Goal: Information Seeking & Learning: Learn about a topic

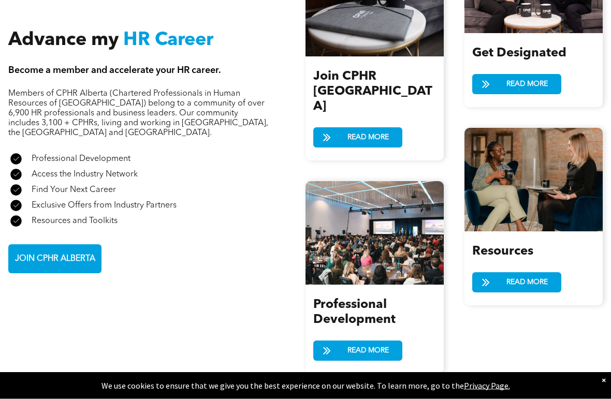
scroll to position [1232, 0]
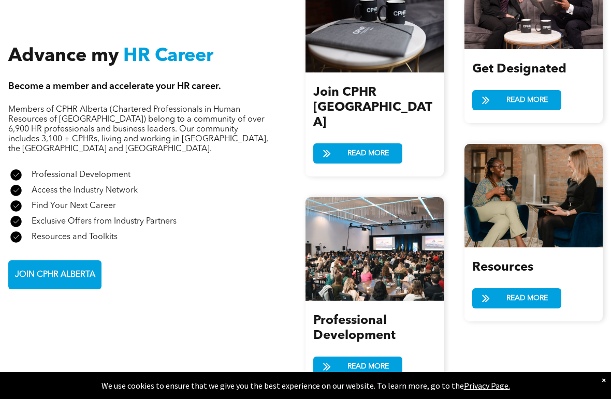
click at [37, 285] on span "JOIN CPHR ALBERTA" at bounding box center [55, 275] width 88 height 20
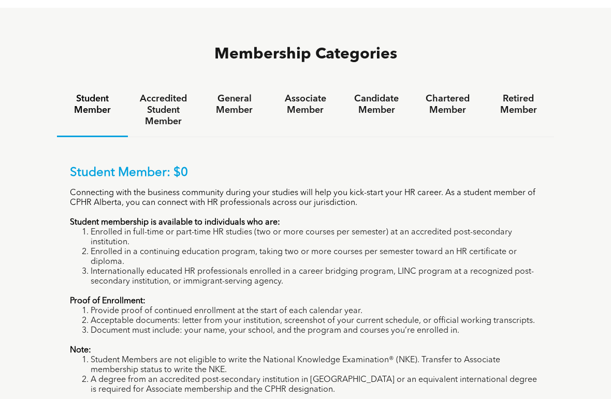
scroll to position [637, 0]
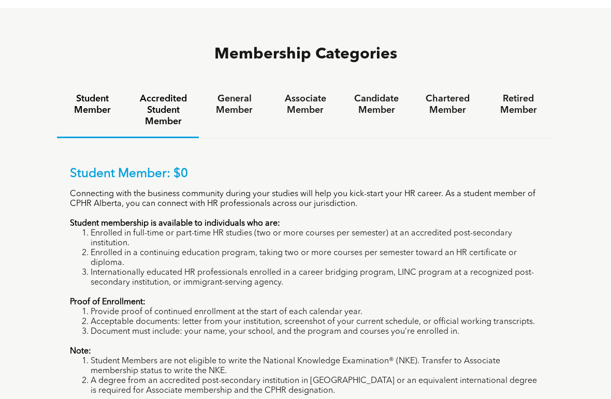
click at [162, 103] on h4 "Accredited Student Member" at bounding box center [163, 111] width 52 height 34
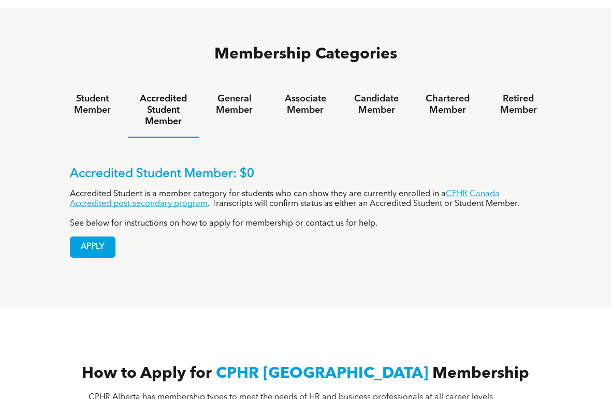
click at [168, 102] on h4 "Accredited Student Member" at bounding box center [163, 111] width 52 height 34
click at [236, 94] on h4 "General Member" at bounding box center [234, 105] width 52 height 23
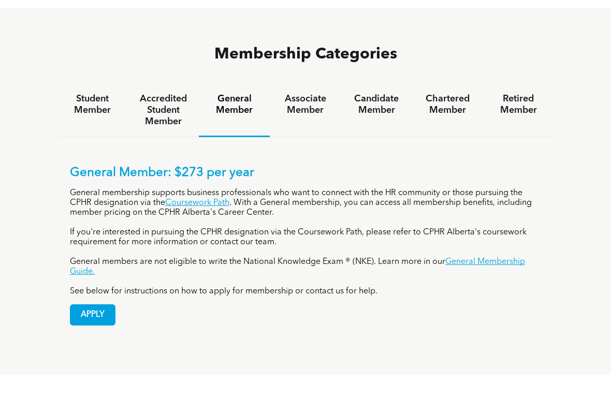
click at [287, 94] on h4 "Associate Member" at bounding box center [305, 105] width 52 height 23
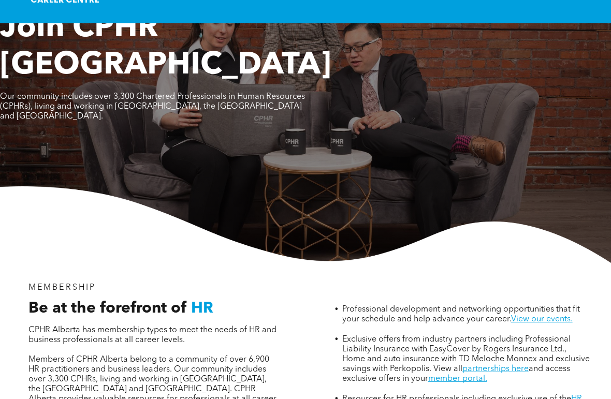
scroll to position [0, 0]
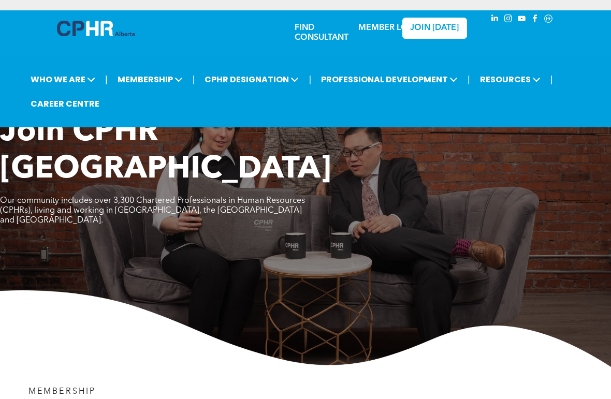
click at [228, 87] on span "CPHR DESIGNATION" at bounding box center [252, 79] width 100 height 19
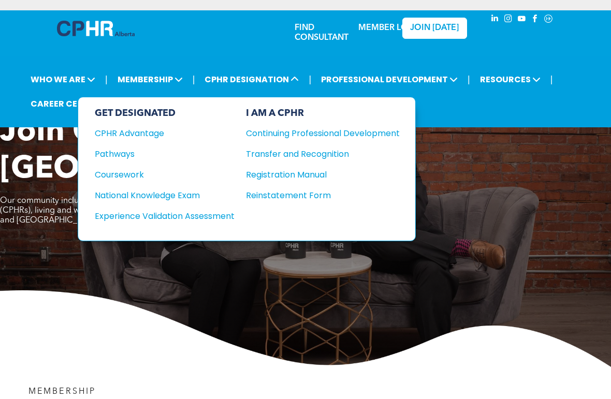
click at [101, 161] on div "Pathways" at bounding box center [158, 154] width 126 height 13
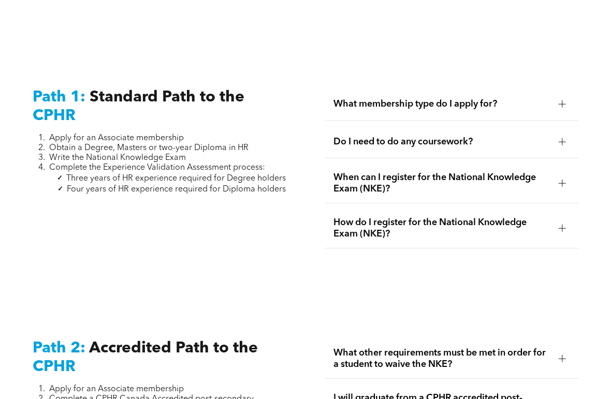
scroll to position [1314, 0]
click at [557, 139] on div "Do I need to do any coursework?" at bounding box center [451, 142] width 253 height 33
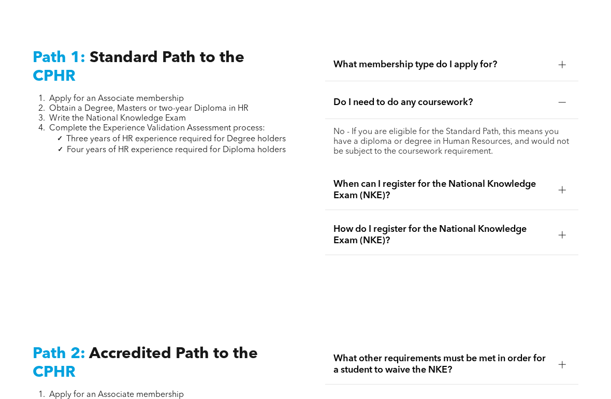
scroll to position [1362, 0]
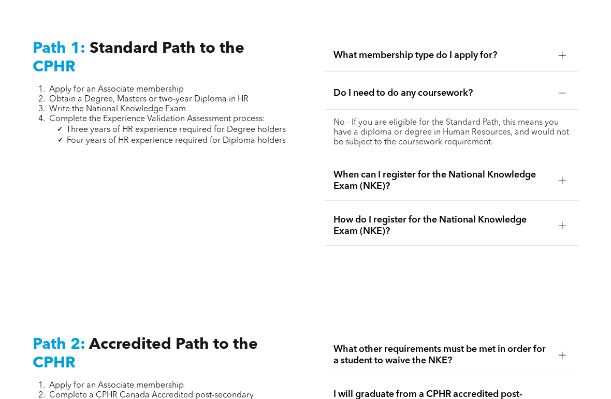
click at [521, 190] on span "When can I register for the National Knowledge Exam (NKE)?" at bounding box center [442, 181] width 217 height 23
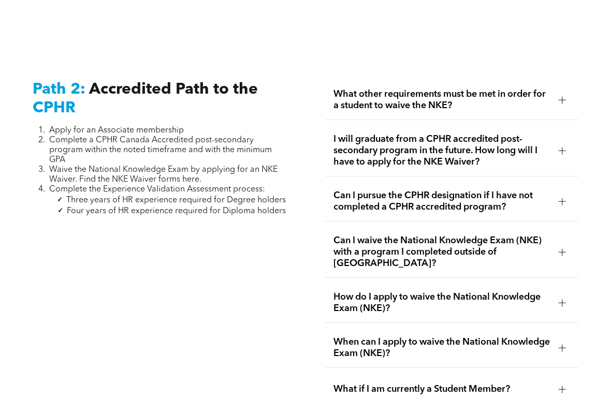
scroll to position [1608, 0]
click at [513, 104] on div "What other requirements must be met in order for a student to waive the NKE?" at bounding box center [451, 100] width 253 height 40
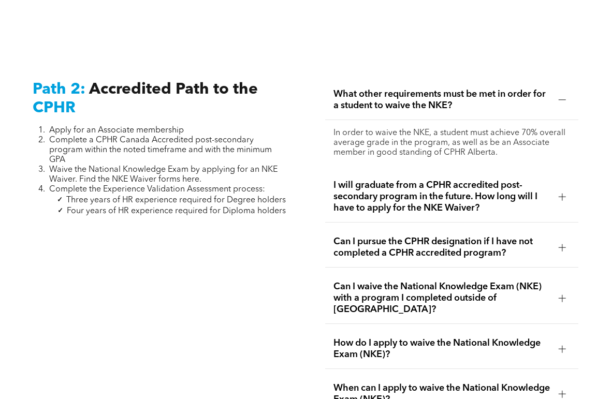
click at [517, 111] on span "What other requirements must be met in order for a student to waive the NKE?" at bounding box center [442, 100] width 217 height 23
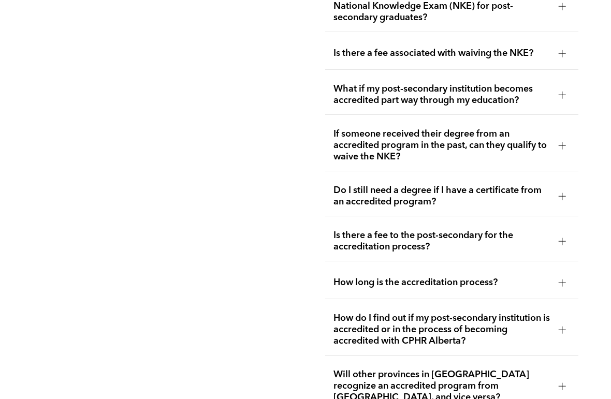
scroll to position [2184, 0]
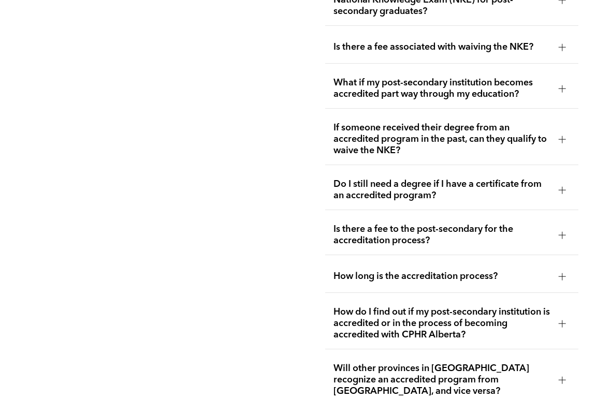
click at [534, 53] on span "Is there a fee associated with waiving the NKE?" at bounding box center [442, 46] width 217 height 11
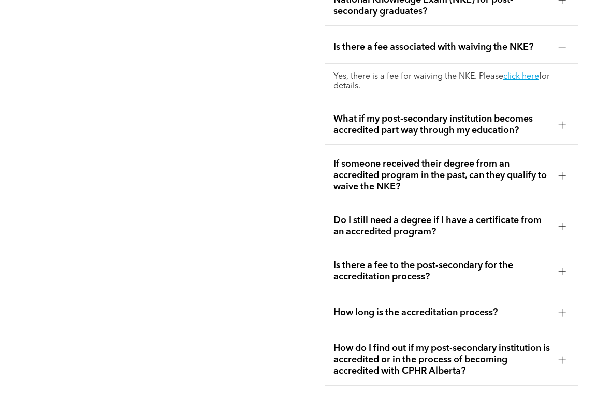
click at [530, 53] on span "Is there a fee associated with waiving the NKE?" at bounding box center [442, 46] width 217 height 11
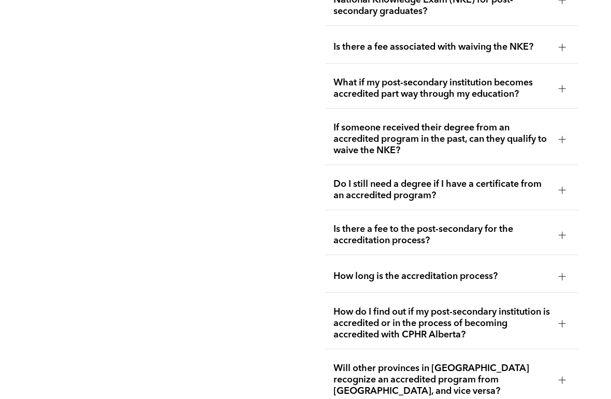
click at [530, 53] on span "Is there a fee associated with waiving the NKE?" at bounding box center [442, 46] width 217 height 11
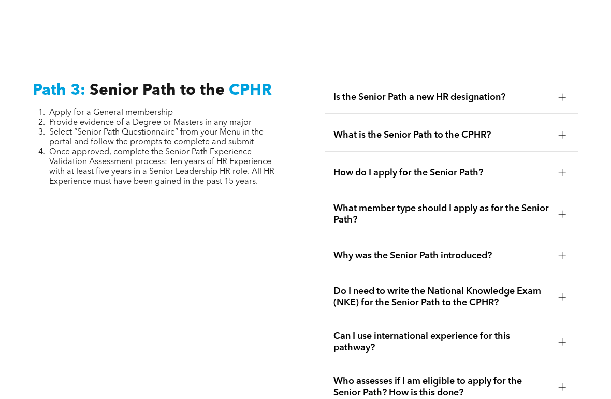
scroll to position [2701, 0]
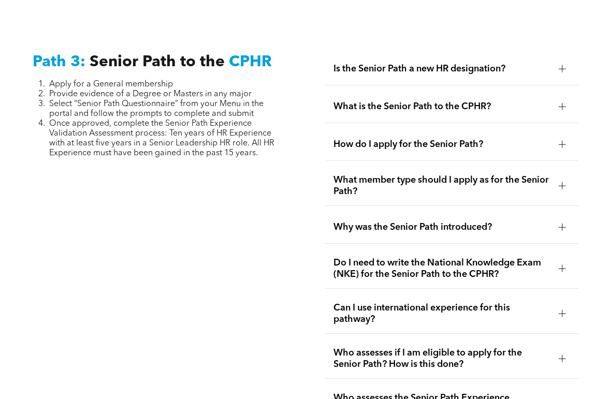
click at [525, 75] on span "Is the Senior Path a new HR designation?" at bounding box center [442, 69] width 217 height 11
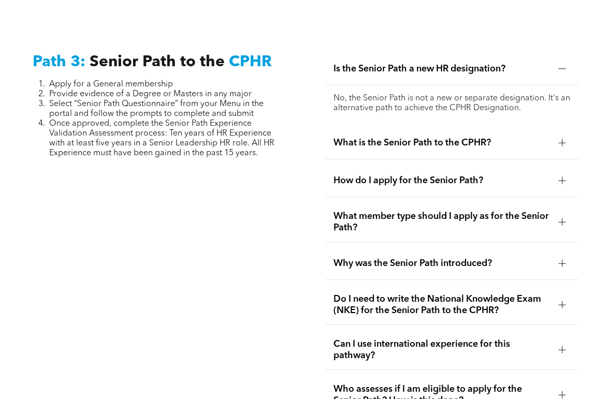
click at [525, 75] on span "Is the Senior Path a new HR designation?" at bounding box center [442, 68] width 217 height 11
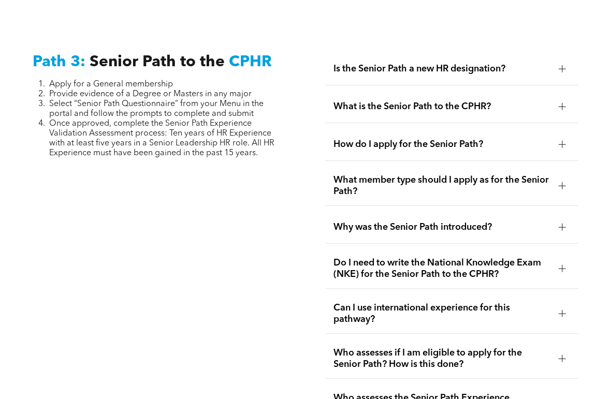
click at [525, 75] on span "Is the Senior Path a new HR designation?" at bounding box center [442, 68] width 217 height 11
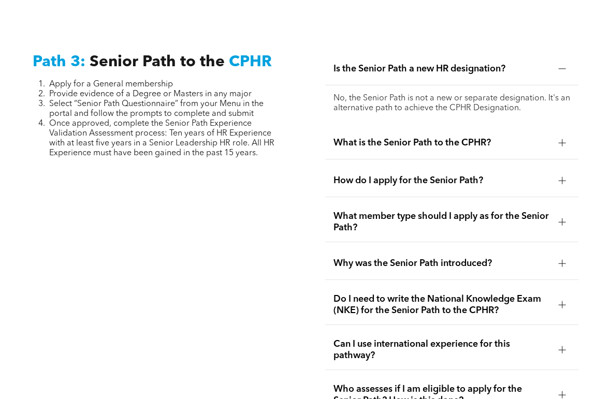
click at [535, 148] on div "What is the Senior Path to the CPHR?" at bounding box center [451, 143] width 253 height 33
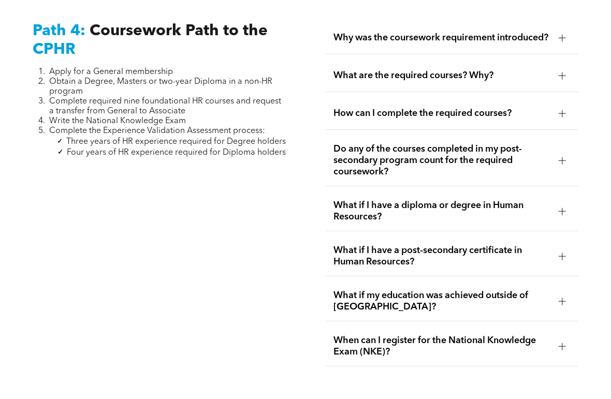
scroll to position [3307, 0]
click at [529, 119] on span "How can I complete the required courses?" at bounding box center [442, 113] width 217 height 11
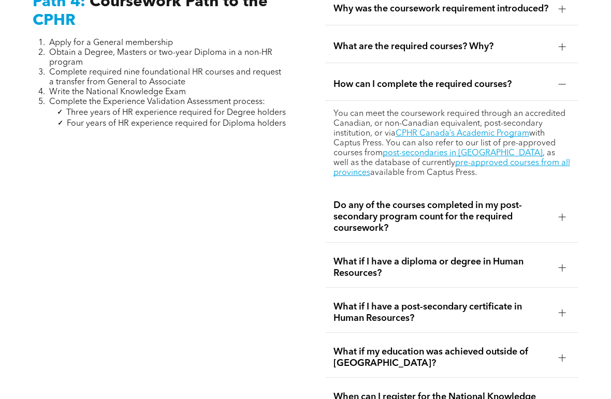
scroll to position [3337, 0]
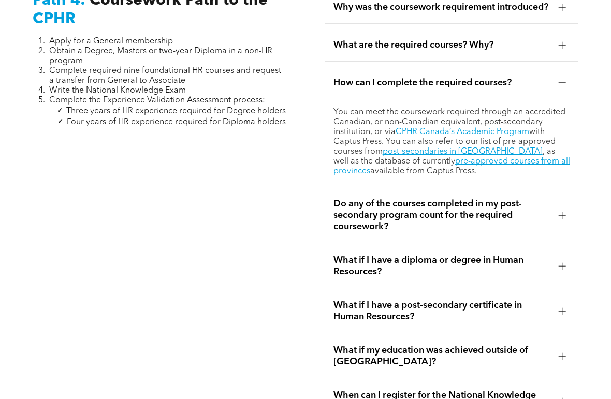
click at [471, 156] on link "post-secondaries in [GEOGRAPHIC_DATA]" at bounding box center [463, 152] width 160 height 8
